Goal: Use online tool/utility: Utilize a website feature to perform a specific function

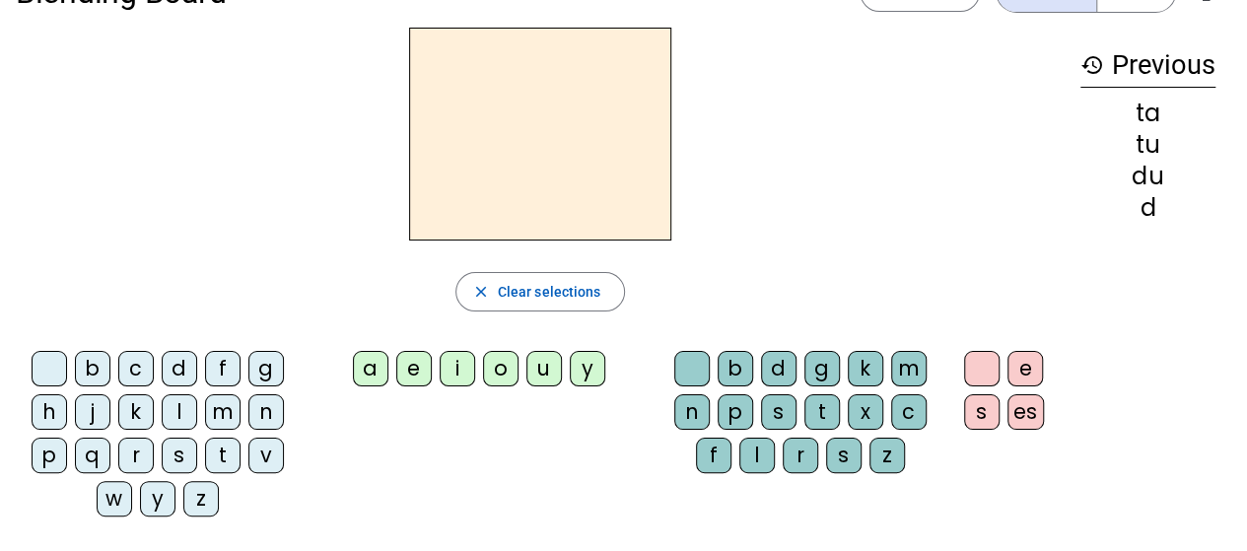
scroll to position [59, 0]
click at [219, 410] on div "m" at bounding box center [222, 411] width 35 height 35
click at [373, 369] on div "a" at bounding box center [370, 368] width 35 height 35
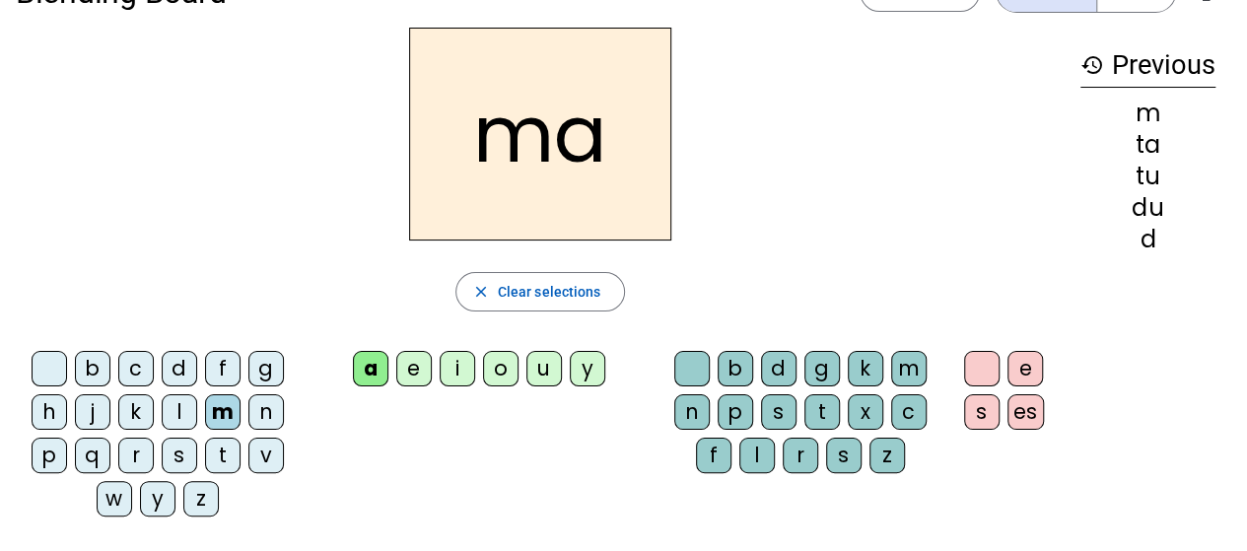
click at [223, 445] on div "t" at bounding box center [222, 455] width 35 height 35
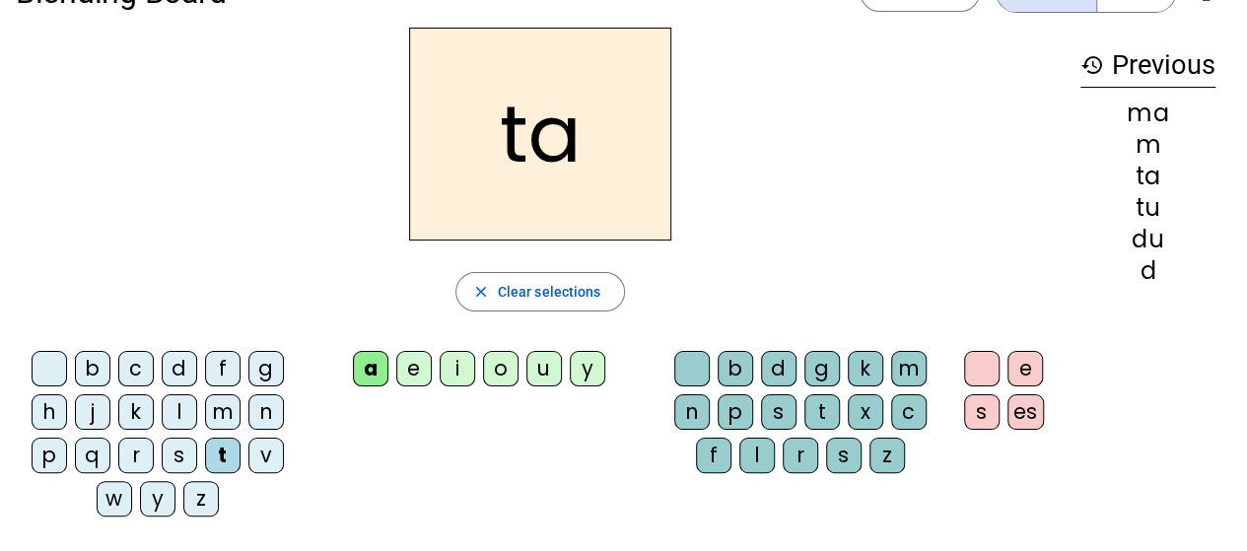
click at [175, 413] on div "l" at bounding box center [179, 411] width 35 height 35
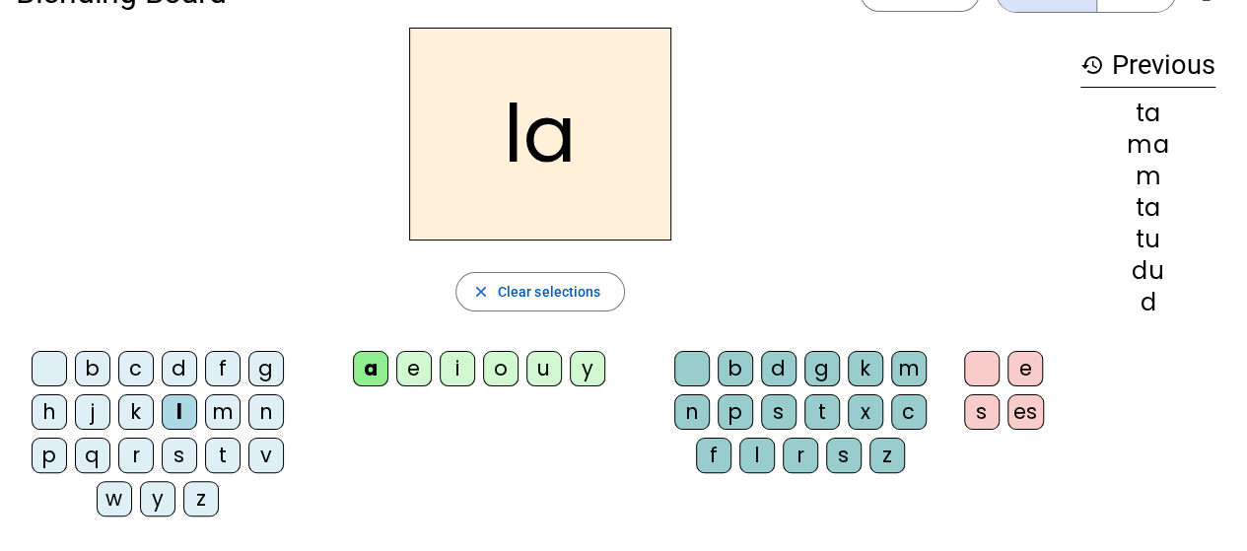
click at [408, 372] on div "e" at bounding box center [413, 368] width 35 height 35
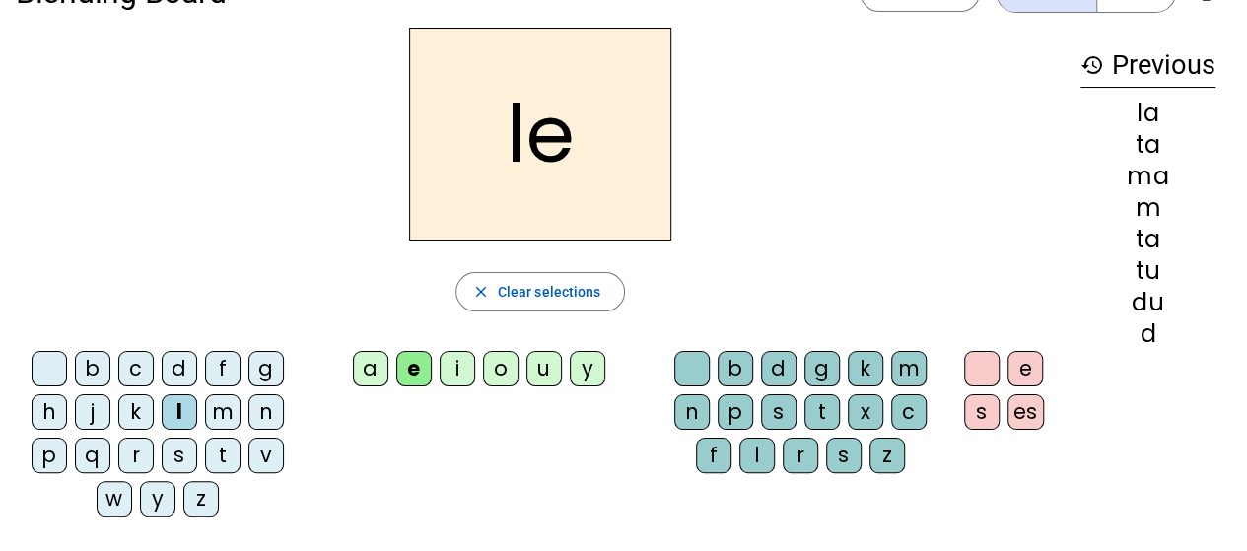
click at [543, 376] on div "u" at bounding box center [543, 368] width 35 height 35
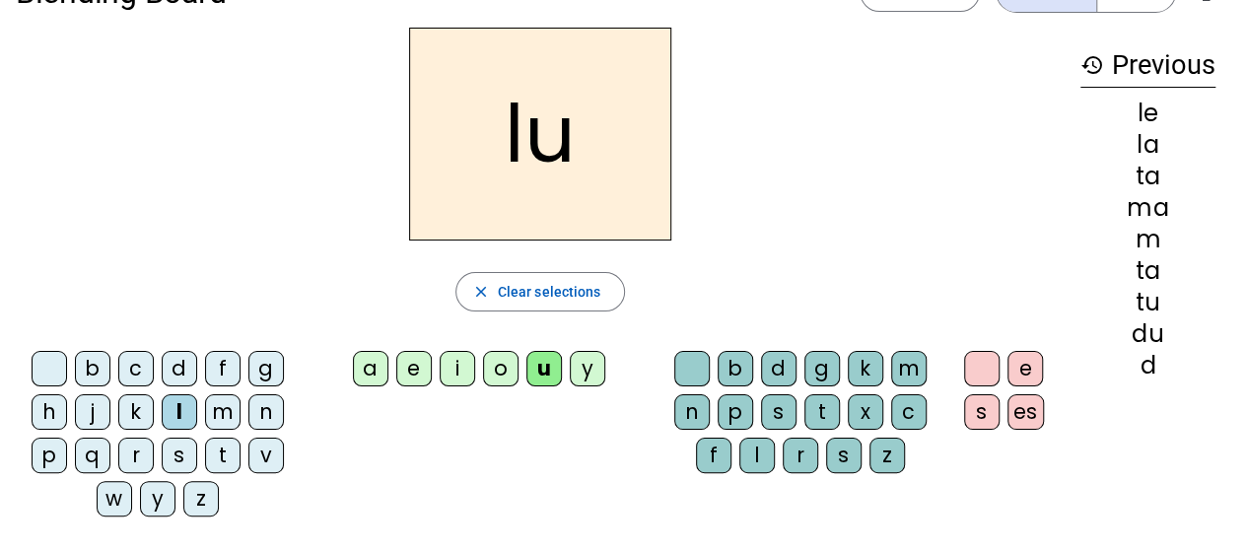
click at [215, 455] on div "t" at bounding box center [222, 455] width 35 height 35
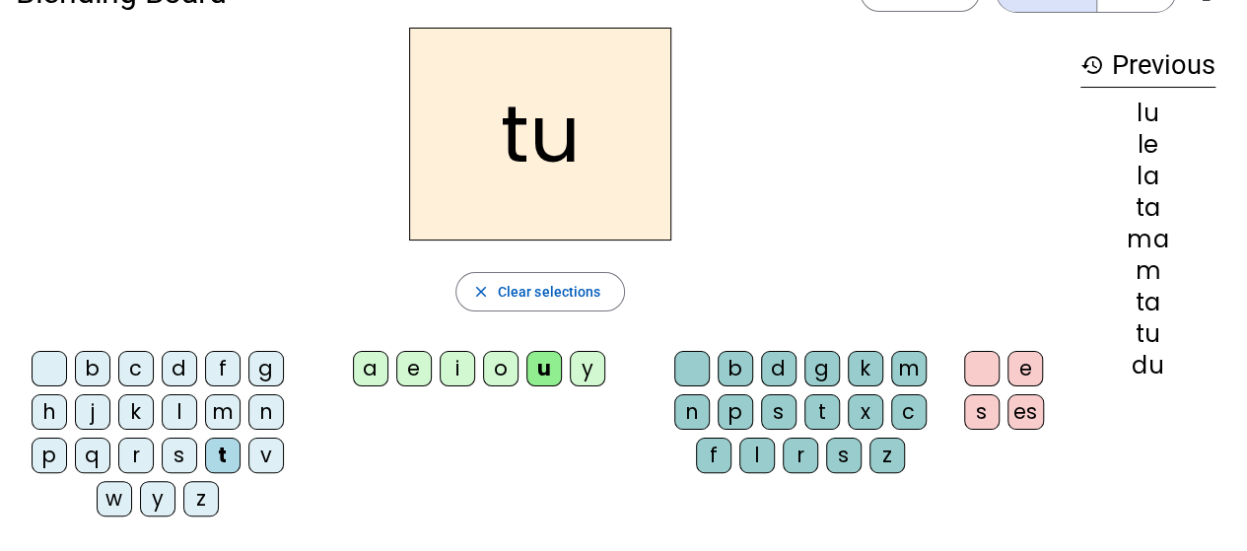
click at [180, 371] on div "d" at bounding box center [179, 368] width 35 height 35
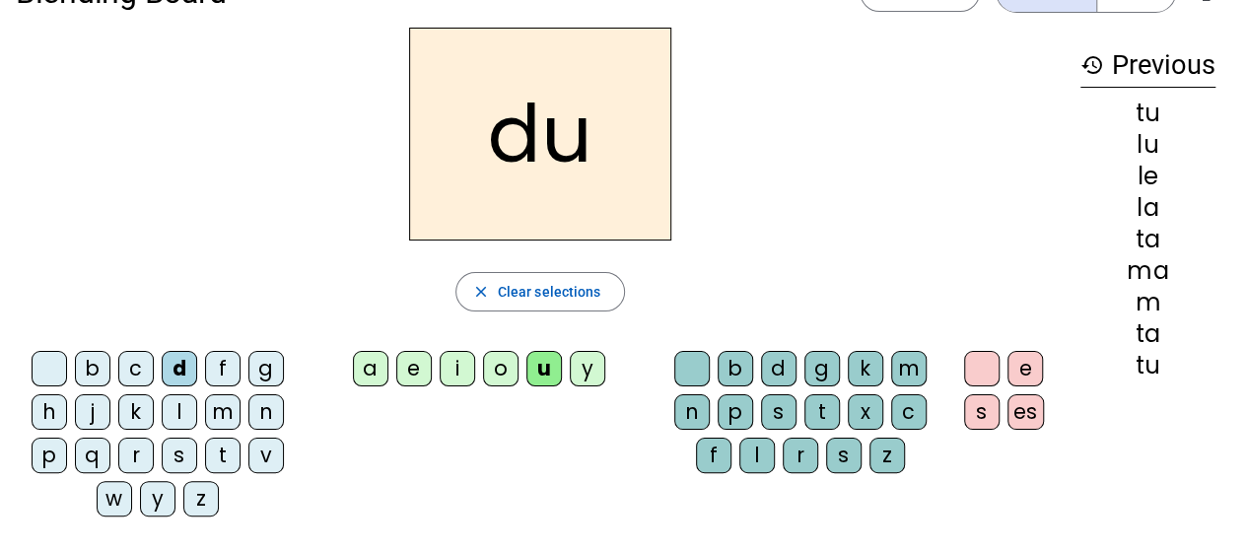
click at [93, 367] on div "b" at bounding box center [92, 368] width 35 height 35
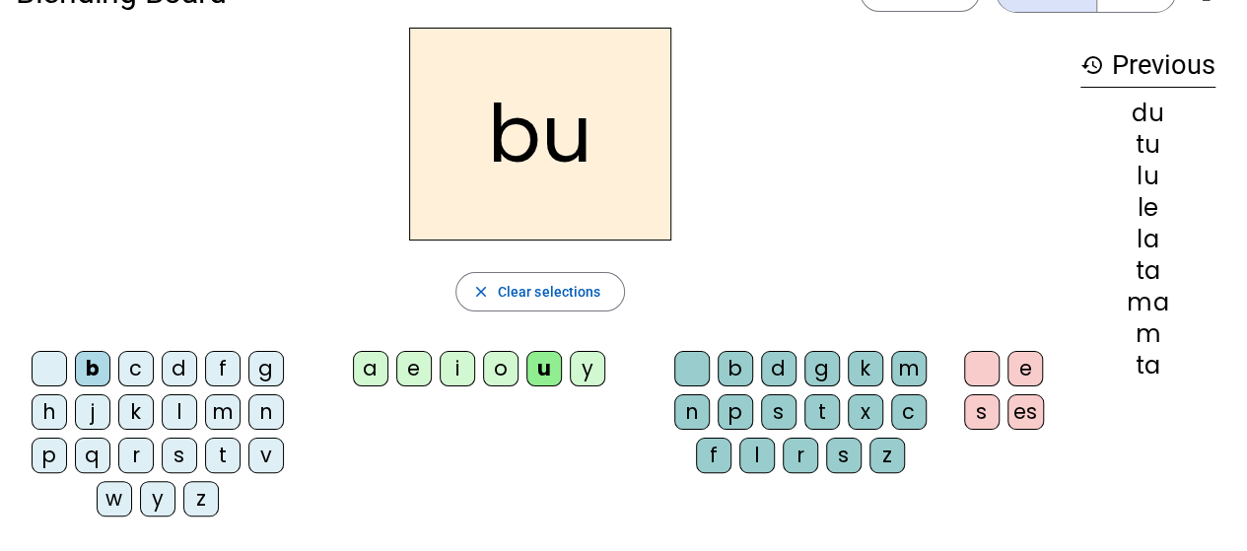
click at [182, 372] on div "d" at bounding box center [179, 368] width 35 height 35
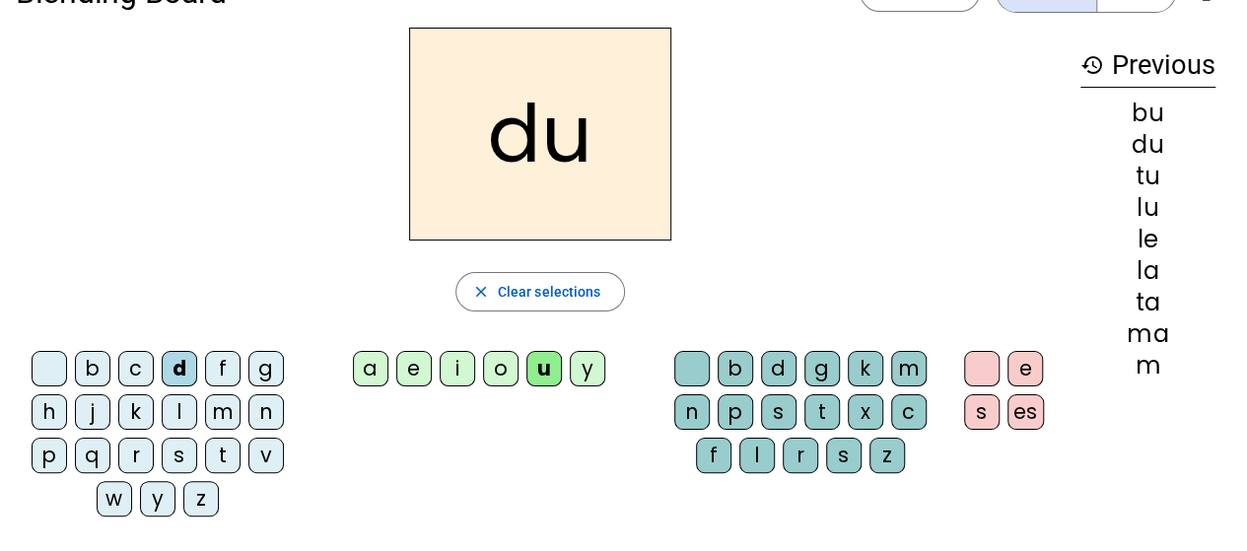
click at [416, 364] on div "e" at bounding box center [413, 368] width 35 height 35
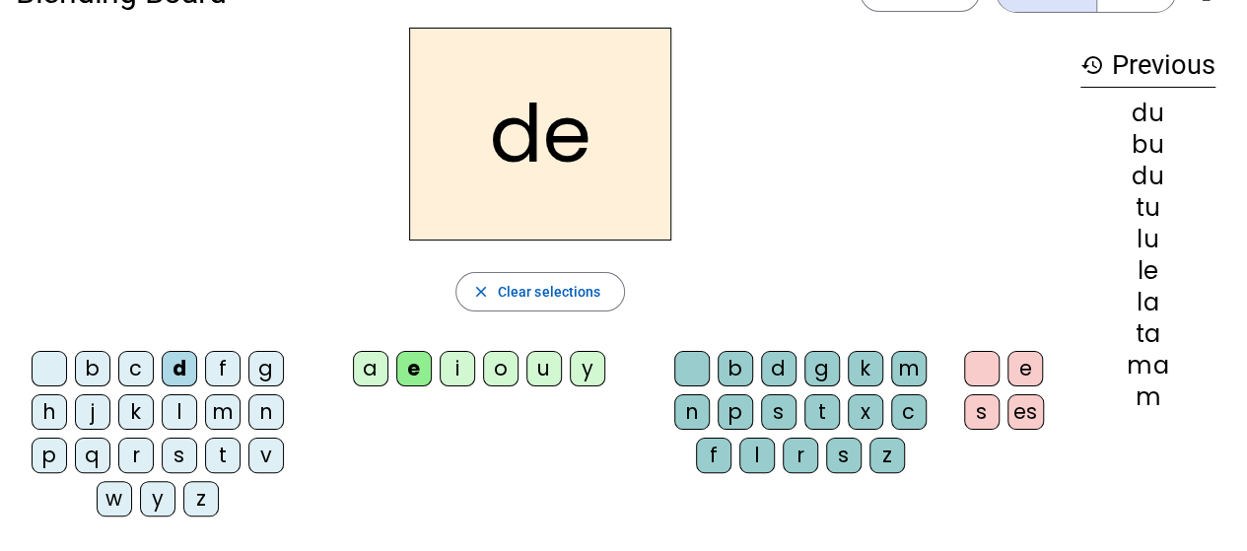
click at [224, 414] on div "m" at bounding box center [222, 411] width 35 height 35
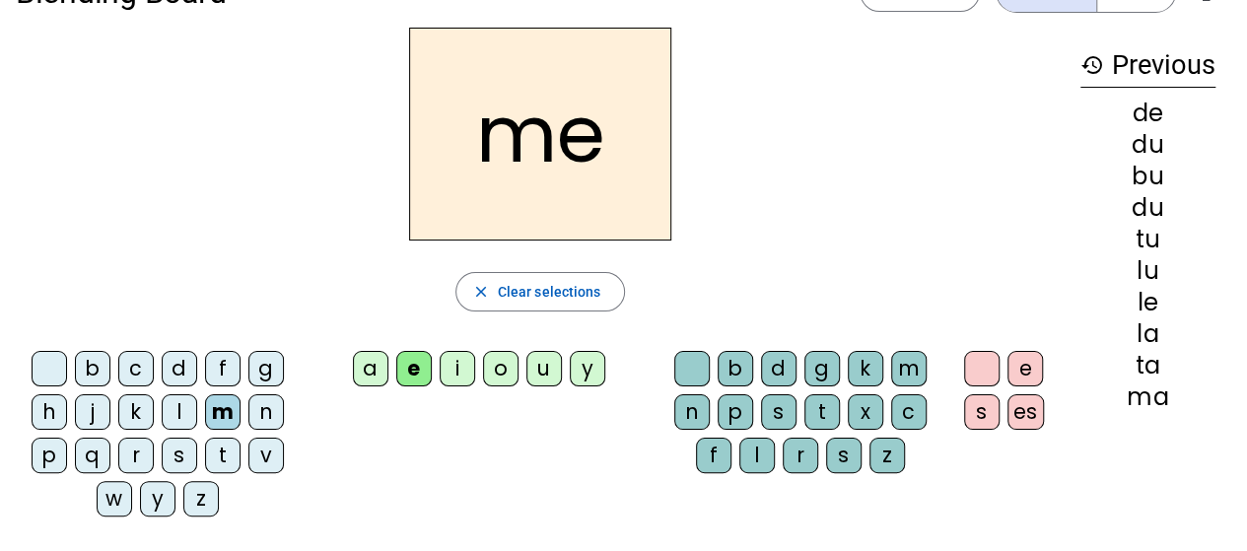
click at [99, 415] on div "j" at bounding box center [92, 411] width 35 height 35
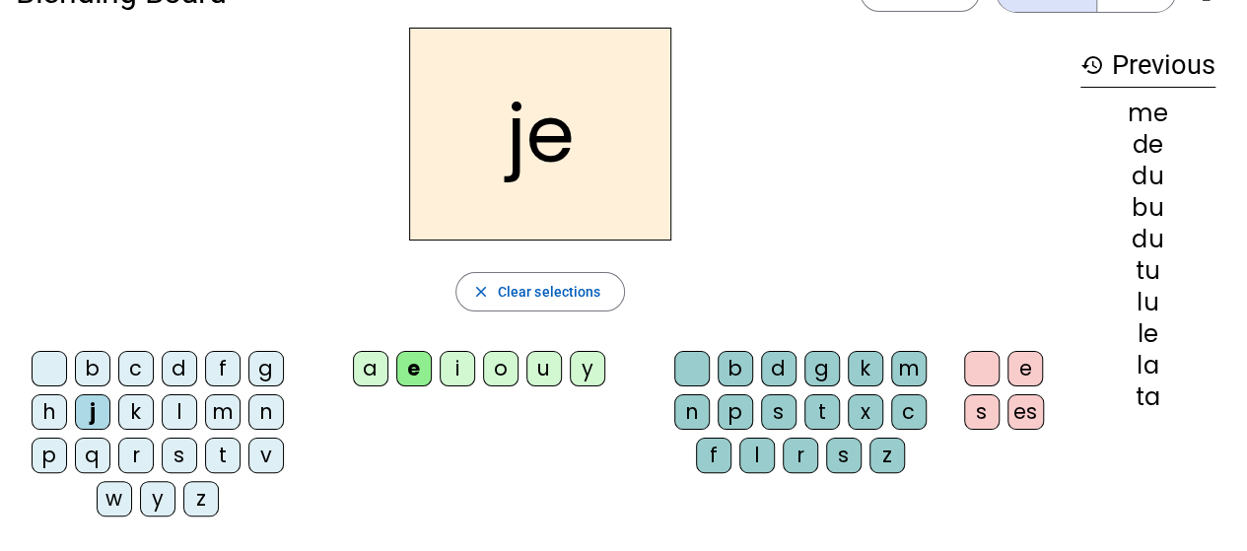
click at [998, 80] on div "je" at bounding box center [540, 134] width 1049 height 213
